Goal: Task Accomplishment & Management: Manage account settings

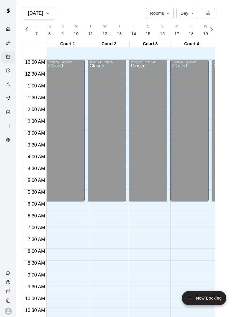
scroll to position [284, 0]
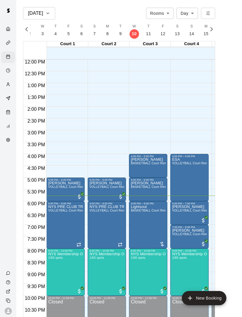
click at [153, 166] on div at bounding box center [121, 158] width 242 height 317
click at [145, 167] on div "[PERSON_NAME] BASKETBALL Court Rental (Everyday After 3 pm and All Day Weekends)" at bounding box center [148, 316] width 35 height 317
click at [140, 178] on img "edit" at bounding box center [137, 178] width 7 height 7
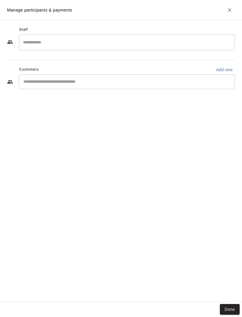
click at [228, 314] on button "Done" at bounding box center [230, 309] width 20 height 11
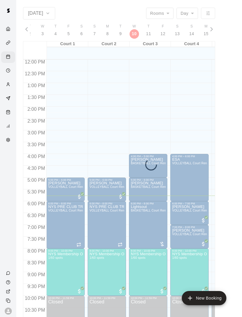
click at [231, 312] on main "[DATE] Rooms ***** ​ Day *** ​ F 7 S 8 S 9 M 10 T 11 W 12 T 13 F 14 S 15 S 16 M…" at bounding box center [129, 165] width 221 height 317
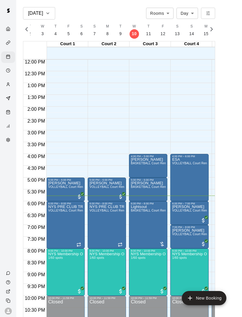
click at [191, 184] on div "ESA VOLLEYBALL Court Rental (Everyday After 3 pm and All Day Weekends)" at bounding box center [189, 316] width 35 height 317
click at [179, 178] on img "edit" at bounding box center [178, 178] width 7 height 7
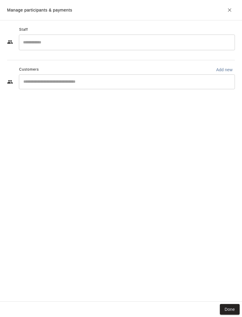
click at [232, 151] on div "Staff ​ Customers Add new ​" at bounding box center [121, 161] width 242 height 282
click at [234, 301] on div "Staff ​ Customers Add new ​" at bounding box center [121, 161] width 242 height 282
click at [231, 306] on button "Done" at bounding box center [230, 309] width 20 height 11
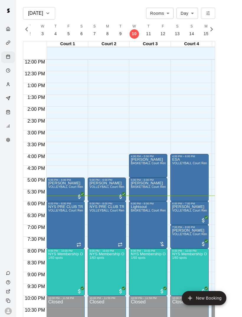
click at [148, 188] on span "BASKETBALL Court Rental (Everyday After 3 pm and All Day Weekends)" at bounding box center [182, 186] width 103 height 3
click at [140, 207] on img "edit" at bounding box center [137, 205] width 7 height 7
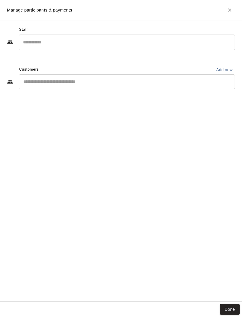
click at [230, 312] on button "Done" at bounding box center [230, 309] width 20 height 11
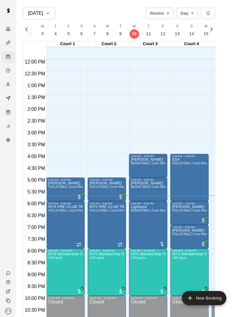
click at [104, 187] on span "VOLLEYBALL Court Rental (Everyday After 3 pm and All Day Weekends)" at bounding box center [141, 186] width 103 height 3
click at [94, 203] on img "edit" at bounding box center [96, 205] width 7 height 7
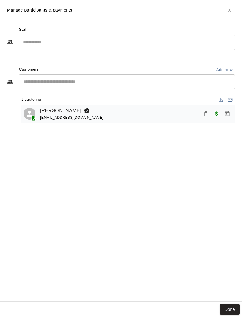
click at [205, 116] on icon "Mark attendance" at bounding box center [206, 113] width 5 height 5
click at [215, 117] on p "[PERSON_NAME] attended" at bounding box center [236, 116] width 52 height 6
click at [230, 307] on button "Done" at bounding box center [230, 309] width 20 height 11
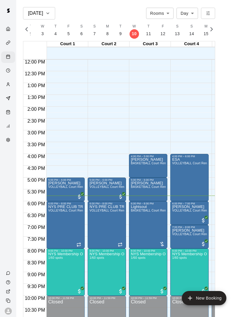
click at [53, 201] on img "edit" at bounding box center [54, 201] width 7 height 7
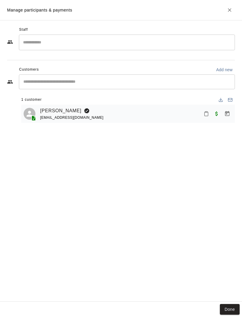
click at [207, 109] on button "Mark attendance" at bounding box center [207, 114] width 10 height 10
click at [214, 115] on p "[PERSON_NAME] attended" at bounding box center [236, 113] width 52 height 6
click at [234, 312] on button "Done" at bounding box center [230, 309] width 20 height 11
